Goal: Task Accomplishment & Management: Manage account settings

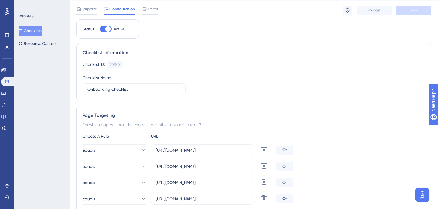
scroll to position [21, 0]
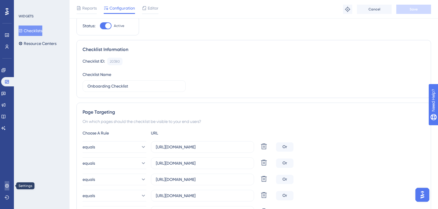
click at [6, 188] on icon at bounding box center [7, 185] width 5 height 5
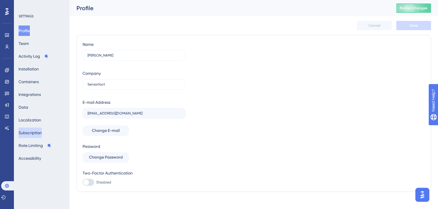
click at [30, 131] on button "Subscription" at bounding box center [30, 132] width 23 height 10
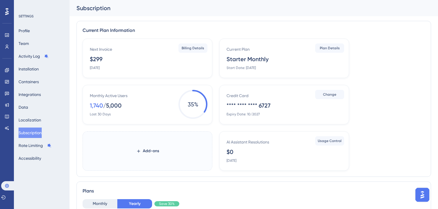
drag, startPoint x: 118, startPoint y: 67, endPoint x: 83, endPoint y: 67, distance: 34.2
click at [85, 67] on div "Next Invoice $299 [DATE] Billing Details" at bounding box center [148, 58] width 130 height 39
drag, startPoint x: 115, startPoint y: 67, endPoint x: 89, endPoint y: 66, distance: 26.6
click at [89, 66] on div "Next Invoice $299 [DATE] Billing Details" at bounding box center [148, 58] width 130 height 39
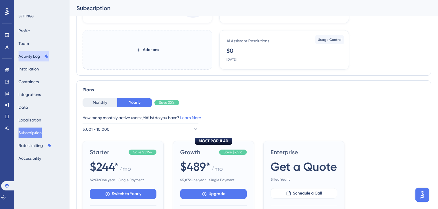
scroll to position [94, 0]
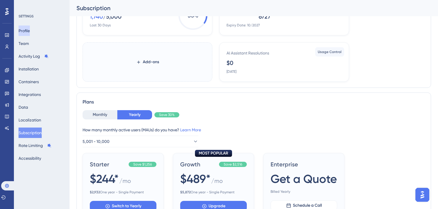
click at [28, 29] on button "Profile" at bounding box center [24, 30] width 11 height 10
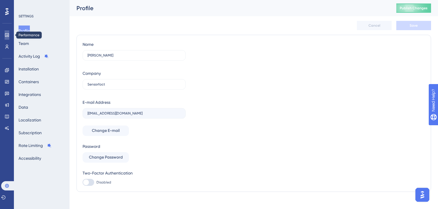
click at [5, 35] on icon at bounding box center [7, 35] width 5 height 5
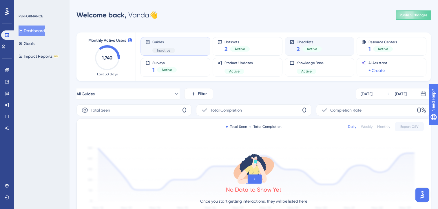
click at [336, 46] on div "Checklists 2 Active" at bounding box center [320, 46] width 60 height 13
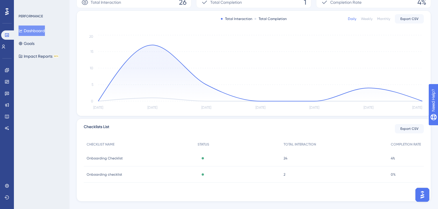
scroll to position [119, 0]
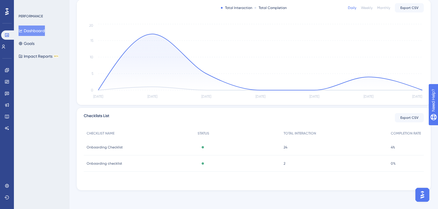
click at [223, 147] on div "Active" at bounding box center [238, 147] width 86 height 16
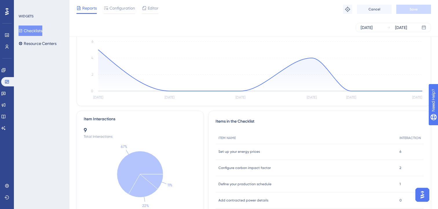
scroll to position [93, 0]
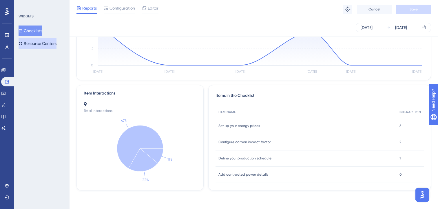
click at [45, 44] on button "Resource Centers" at bounding box center [38, 43] width 38 height 10
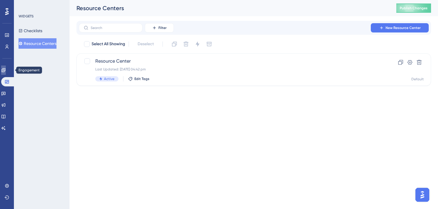
click at [5, 69] on icon at bounding box center [3, 70] width 5 height 5
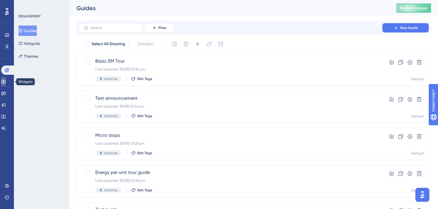
click at [4, 84] on link at bounding box center [3, 81] width 5 height 9
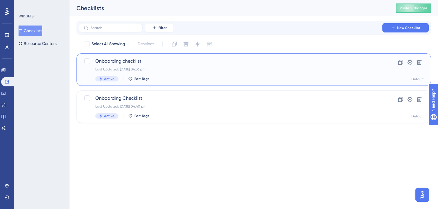
click at [192, 73] on div "Onboarding checklist Last Updated: [DATE] 04:36 pm Active Edit Tags" at bounding box center [230, 70] width 270 height 24
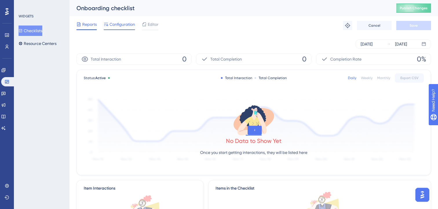
click at [117, 27] on span "Configuration" at bounding box center [121, 24] width 25 height 7
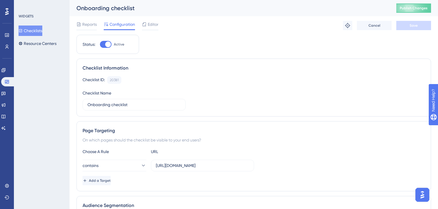
click at [109, 45] on div at bounding box center [108, 44] width 6 height 6
click at [100, 45] on input "Active" at bounding box center [100, 44] width 0 height 0
checkbox input "false"
click at [81, 26] on div "Reports" at bounding box center [86, 24] width 20 height 7
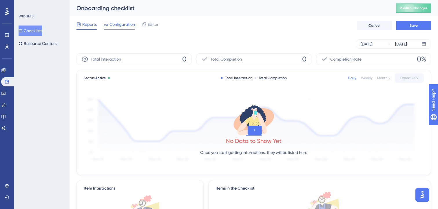
click at [125, 27] on span "Configuration" at bounding box center [121, 24] width 25 height 7
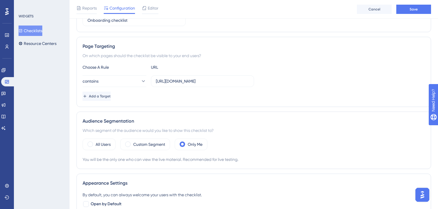
scroll to position [77, 0]
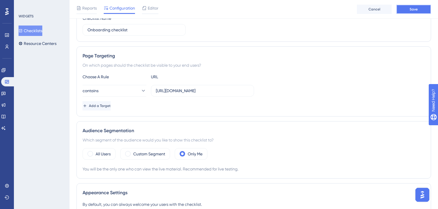
click at [408, 11] on button "Save" at bounding box center [413, 9] width 35 height 9
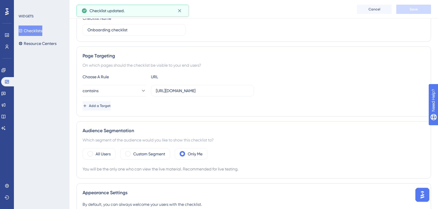
scroll to position [0, 0]
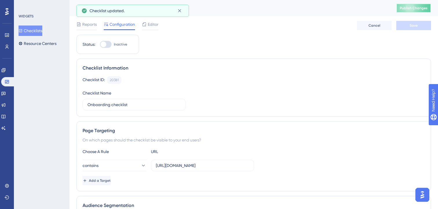
click at [407, 10] on button "Publish Changes" at bounding box center [413, 7] width 35 height 9
click at [91, 26] on span "Reports" at bounding box center [89, 24] width 14 height 7
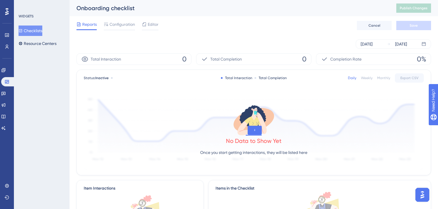
click at [37, 32] on button "Checklists" at bounding box center [31, 30] width 24 height 10
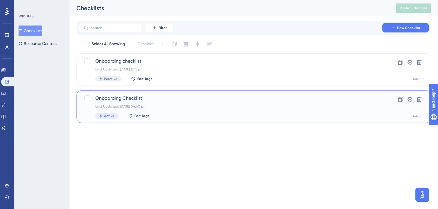
click at [178, 106] on div "Last Updated: [DATE] 04:40 pm" at bounding box center [230, 106] width 270 height 5
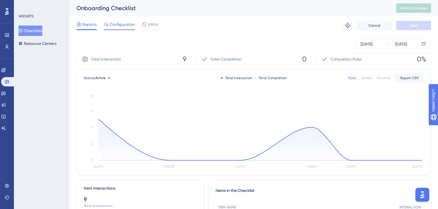
click at [124, 24] on span "Configuration" at bounding box center [121, 24] width 25 height 7
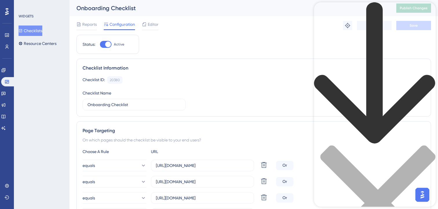
click at [380, 35] on div "Resource Center Header" at bounding box center [375, 141] width 122 height 278
type input "checklists"
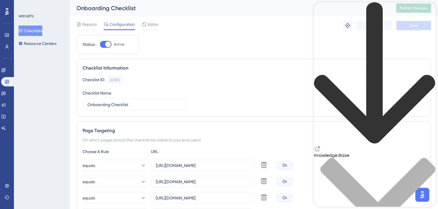
click at [323, 15] on div "back to header" at bounding box center [375, 73] width 122 height 143
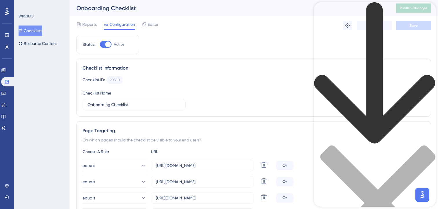
click at [372, 34] on div "Resource Center Header" at bounding box center [375, 141] width 122 height 278
type input "checklist"
